Goal: Find specific page/section: Find specific page/section

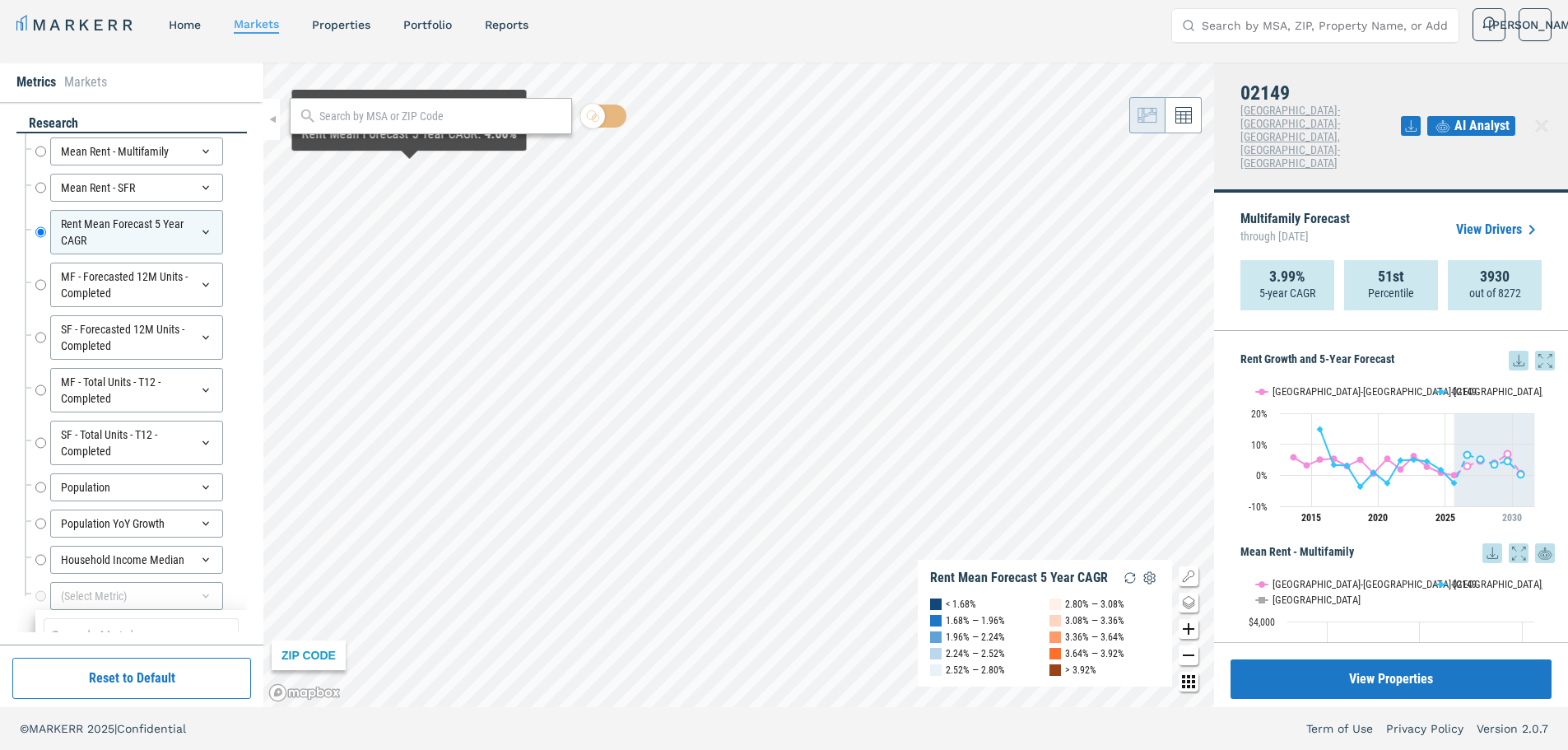
scroll to position [499, 0]
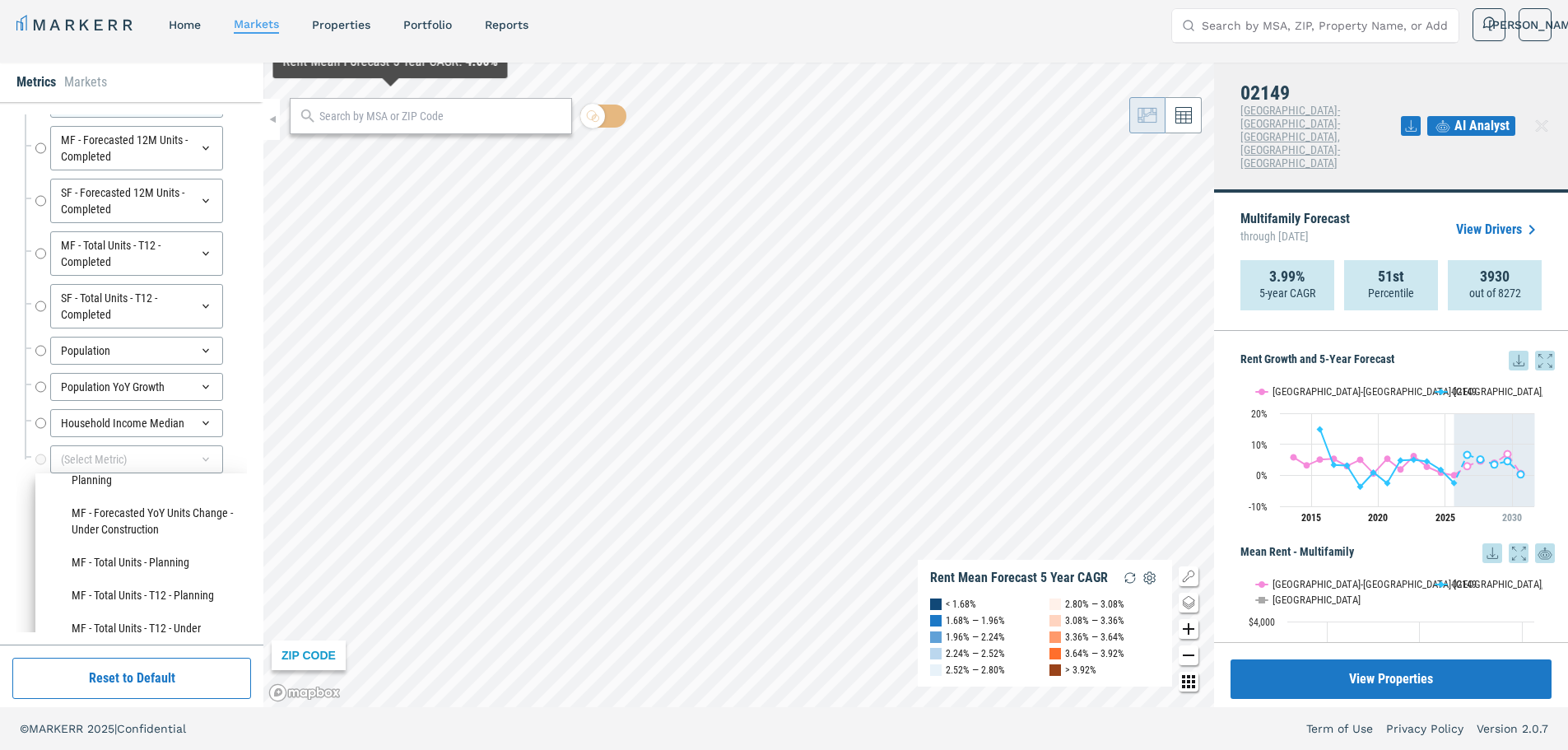
click at [471, 122] on input "text" at bounding box center [441, 116] width 243 height 17
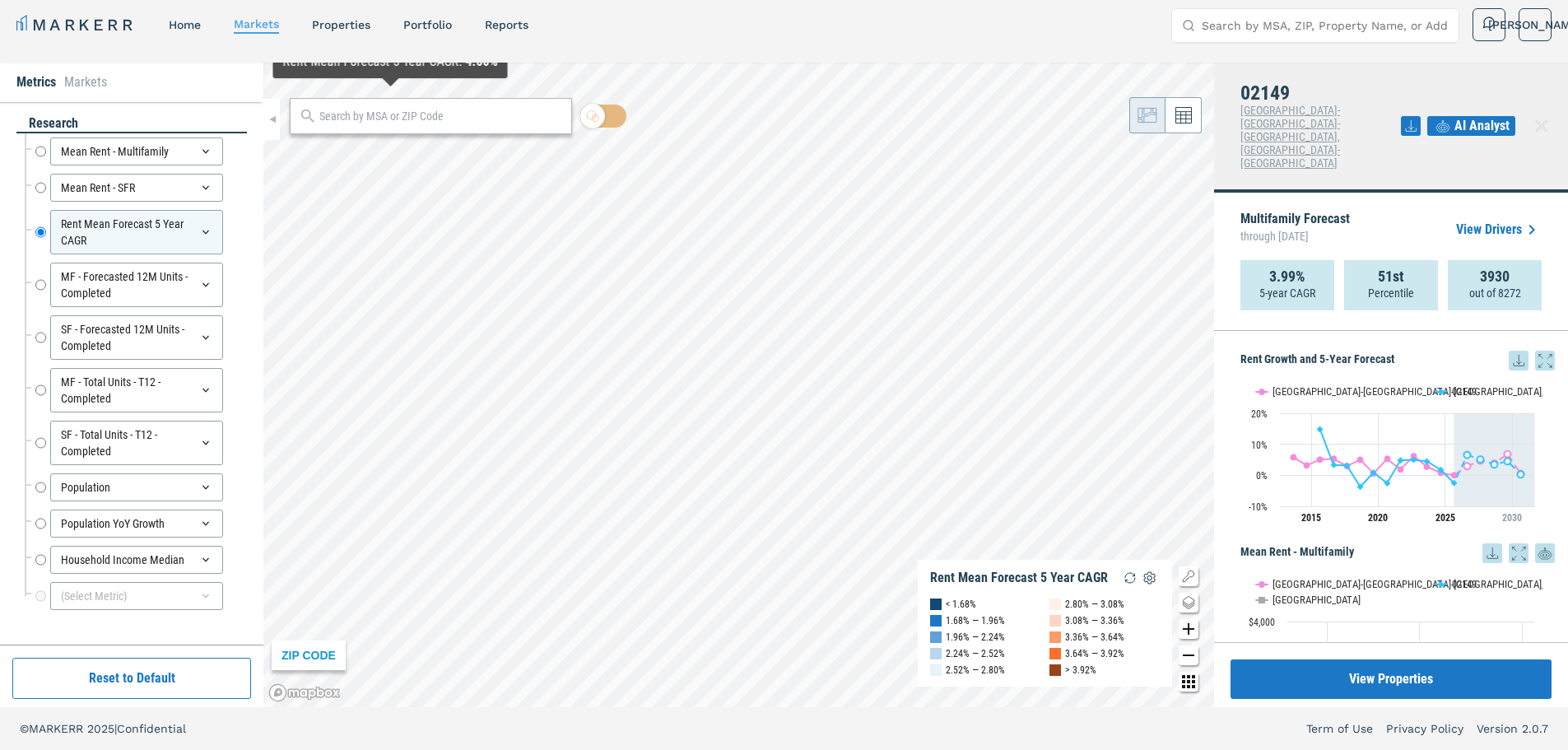
scroll to position [0, 0]
type input "03079"
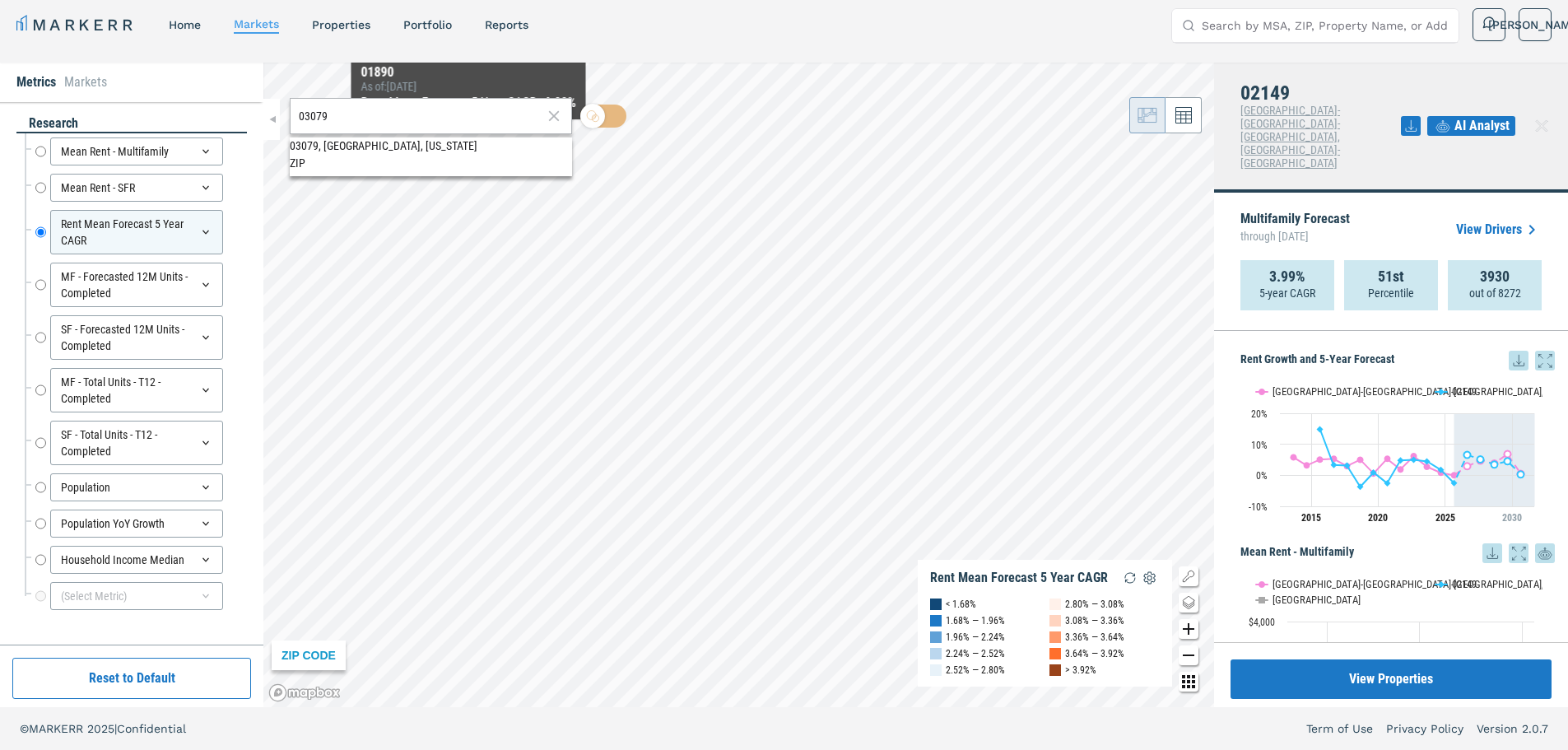
click at [466, 151] on span "03079, [GEOGRAPHIC_DATA], [US_STATE] ZIP" at bounding box center [431, 153] width 282 height 32
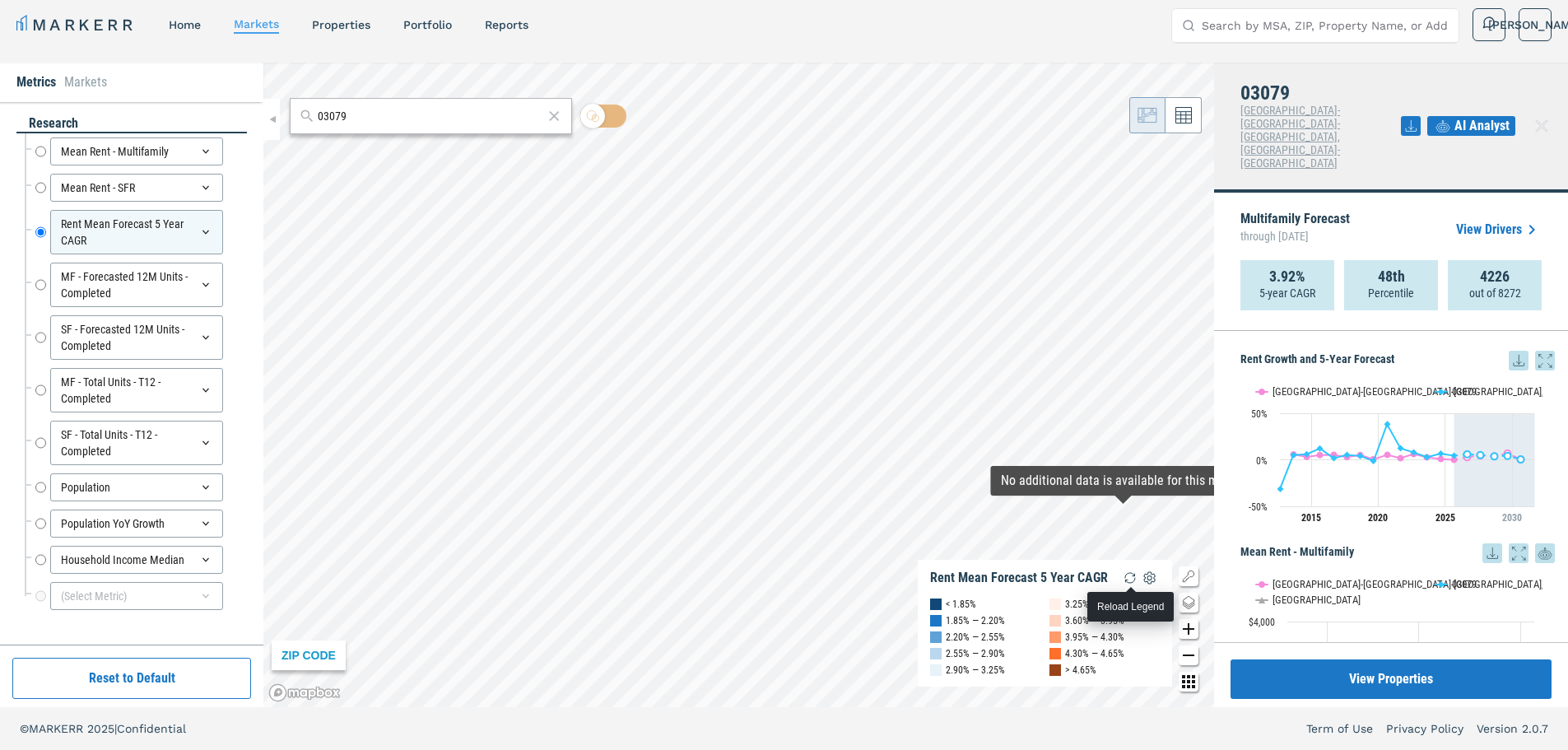
click at [1129, 581] on img "button" at bounding box center [1131, 578] width 20 height 20
click at [1131, 575] on img "button" at bounding box center [1131, 578] width 20 height 20
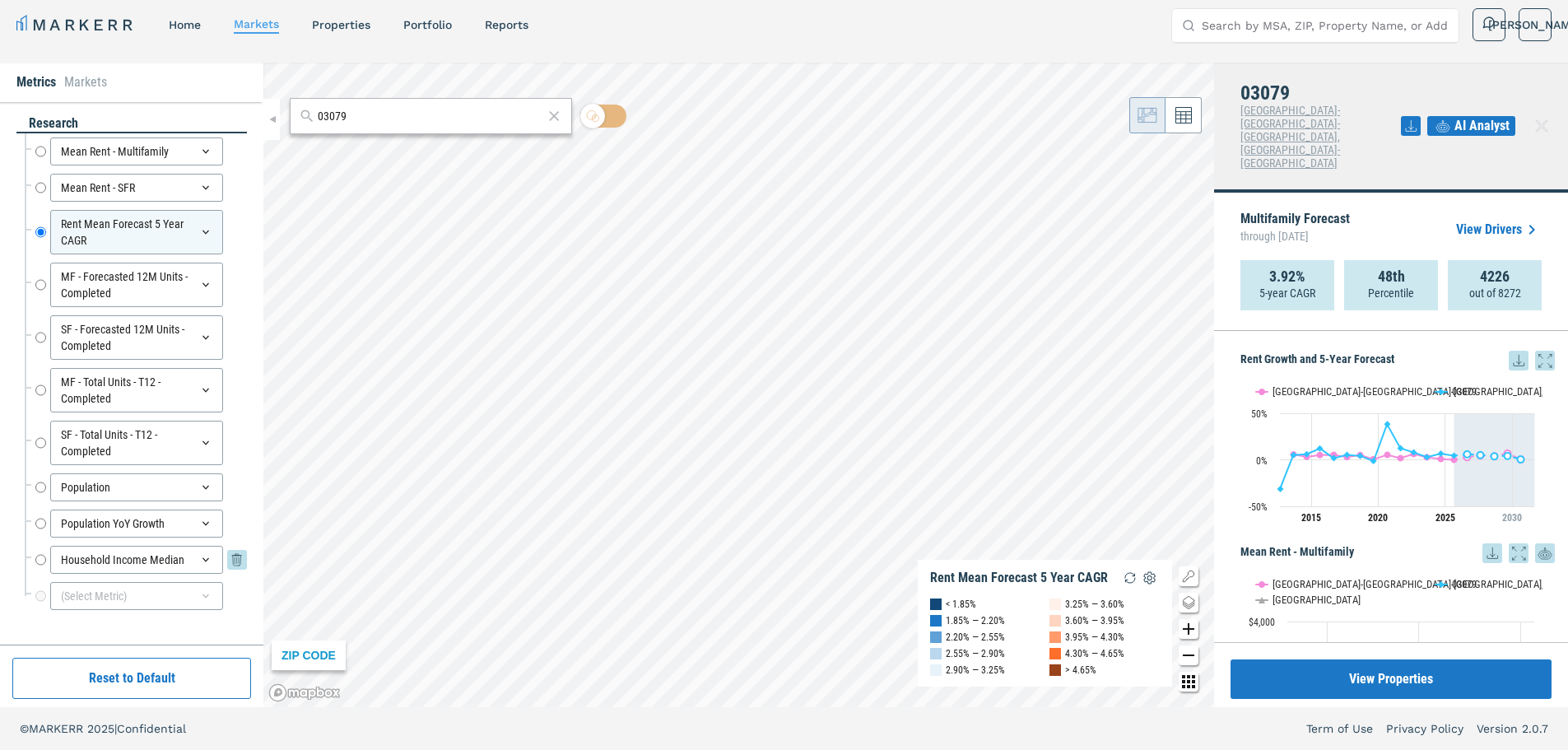
click at [50, 554] on div "Household Income Median Household Income Median" at bounding box center [141, 559] width 211 height 28
click at [43, 519] on input "Population YoY Growth" at bounding box center [40, 523] width 11 height 28
radio input "false"
radio input "true"
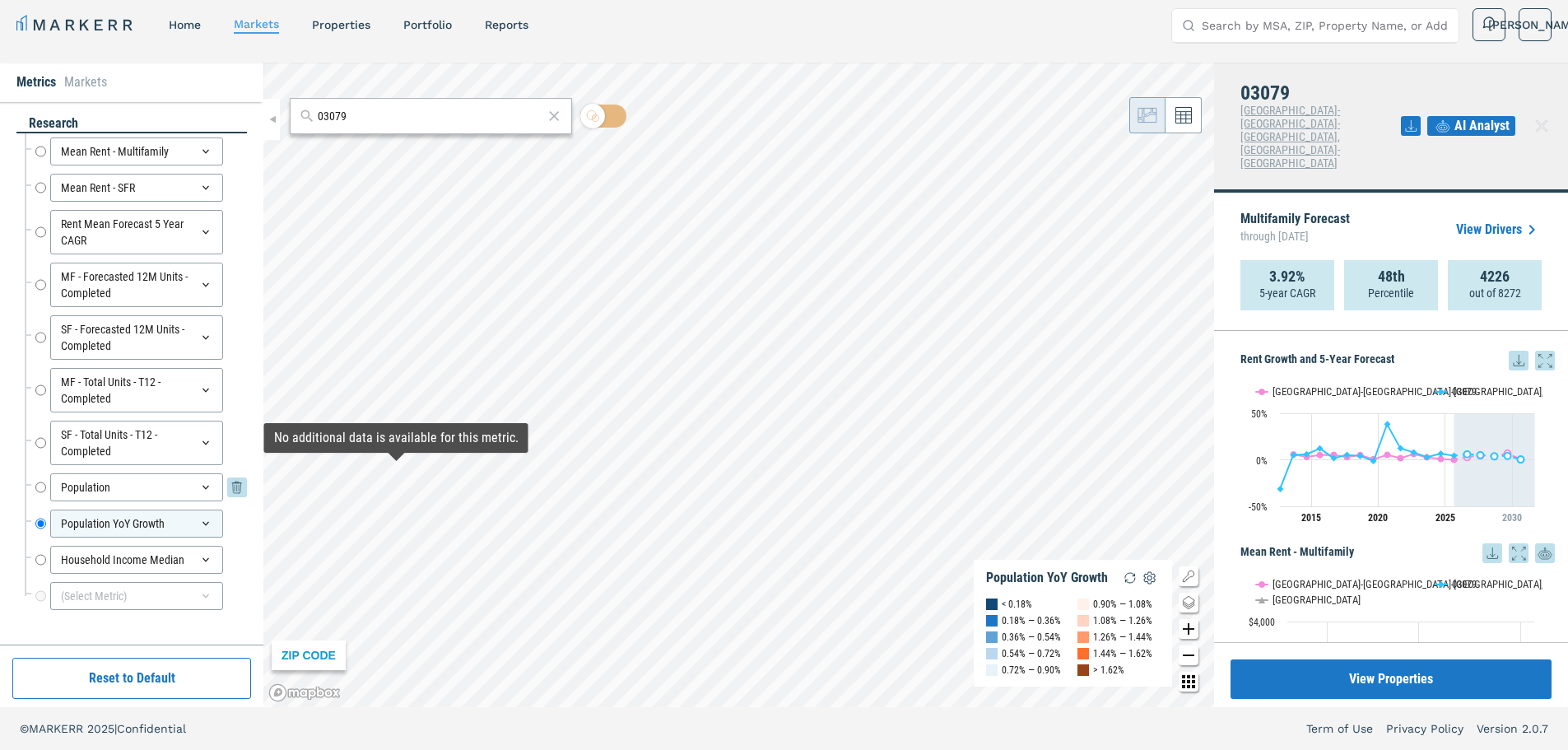
click at [46, 491] on div "Population Population" at bounding box center [141, 488] width 211 height 28
click at [45, 488] on input "Population" at bounding box center [40, 488] width 11 height 28
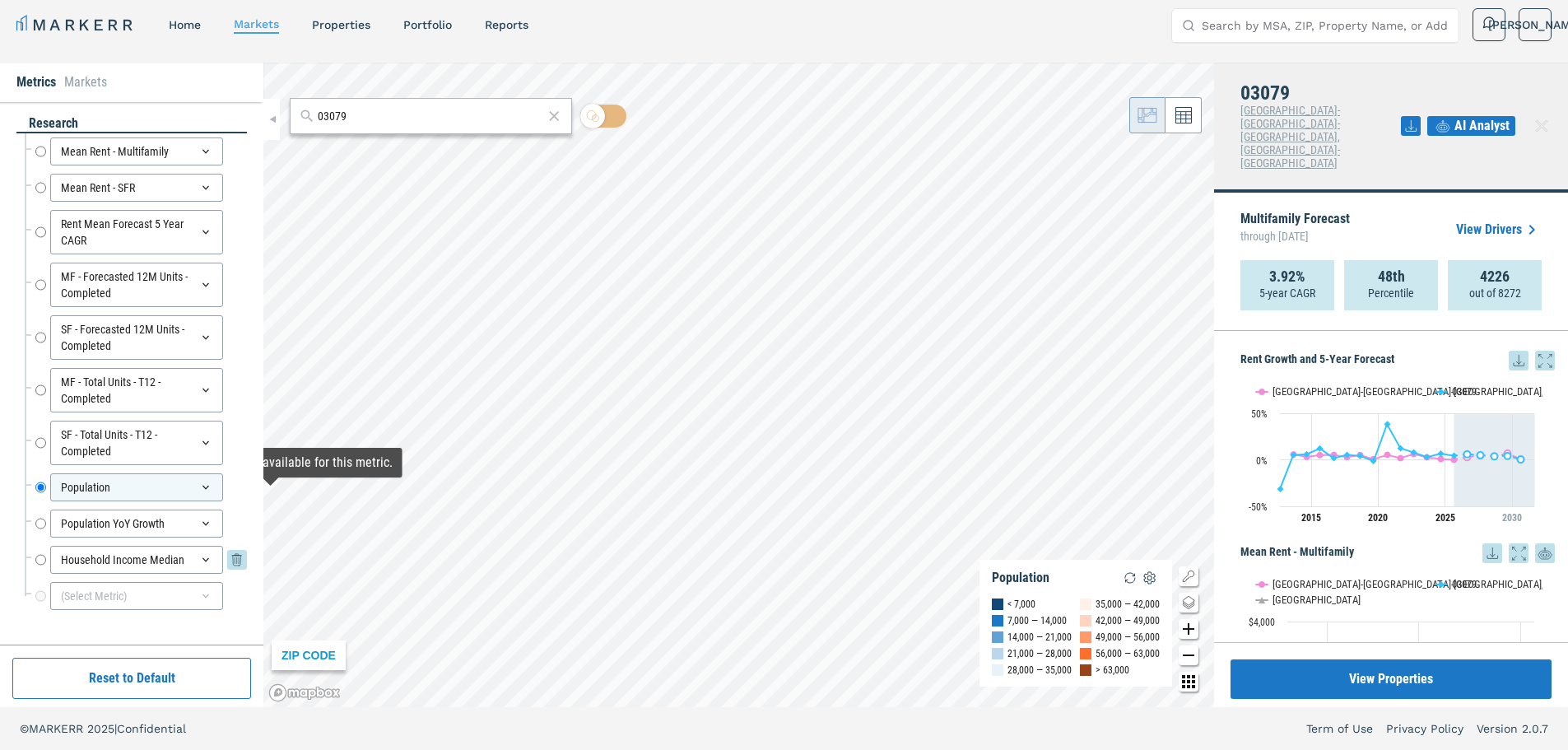
click at [39, 561] on input "Household Income Median" at bounding box center [40, 559] width 11 height 28
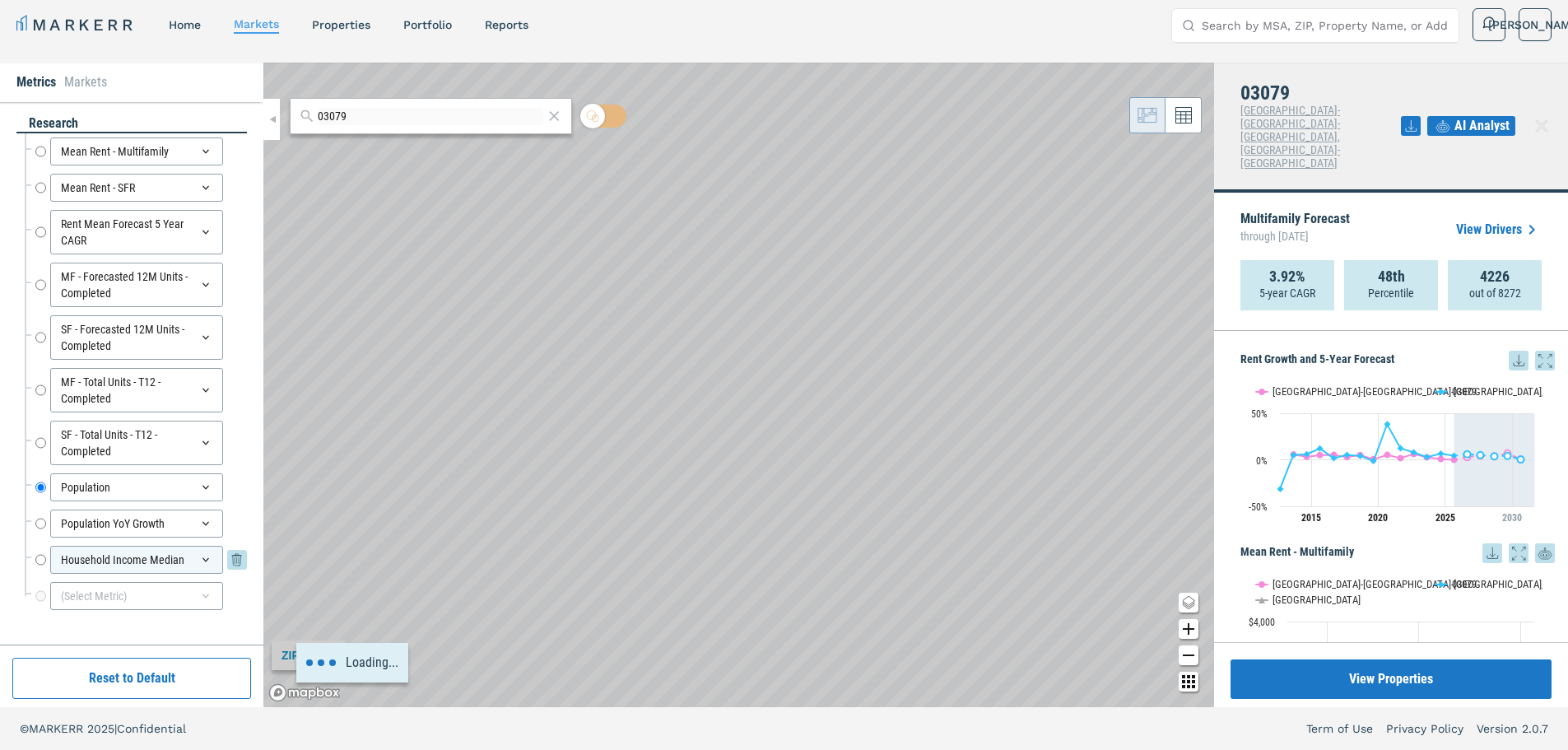
radio input "false"
radio input "true"
